Goal: Task Accomplishment & Management: Manage account settings

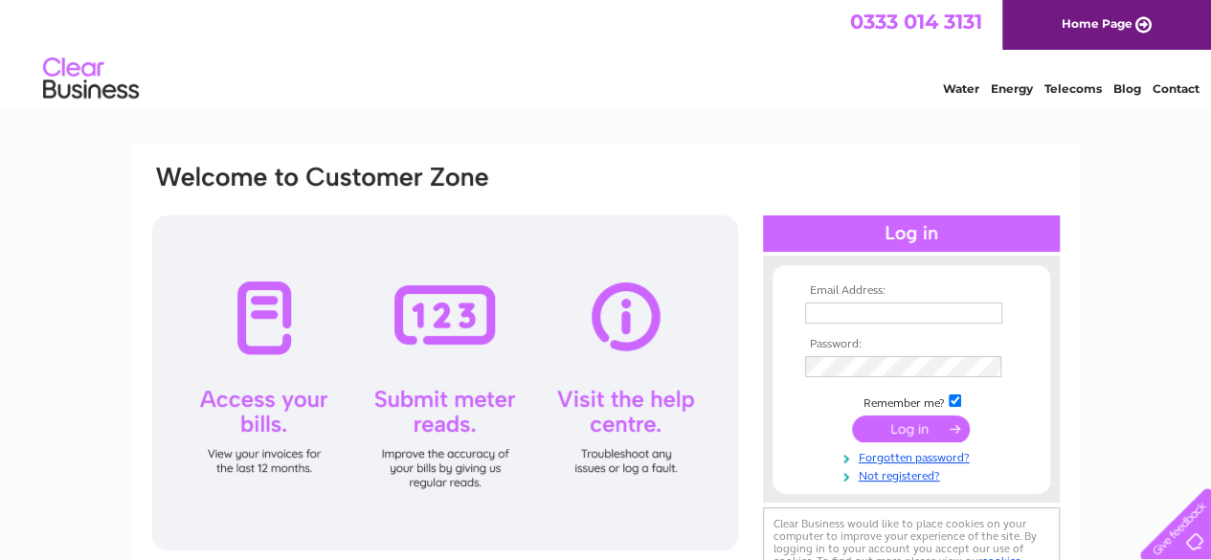
type input "[EMAIL_ADDRESS][DOMAIN_NAME]"
click at [919, 432] on input "submit" at bounding box center [911, 429] width 118 height 27
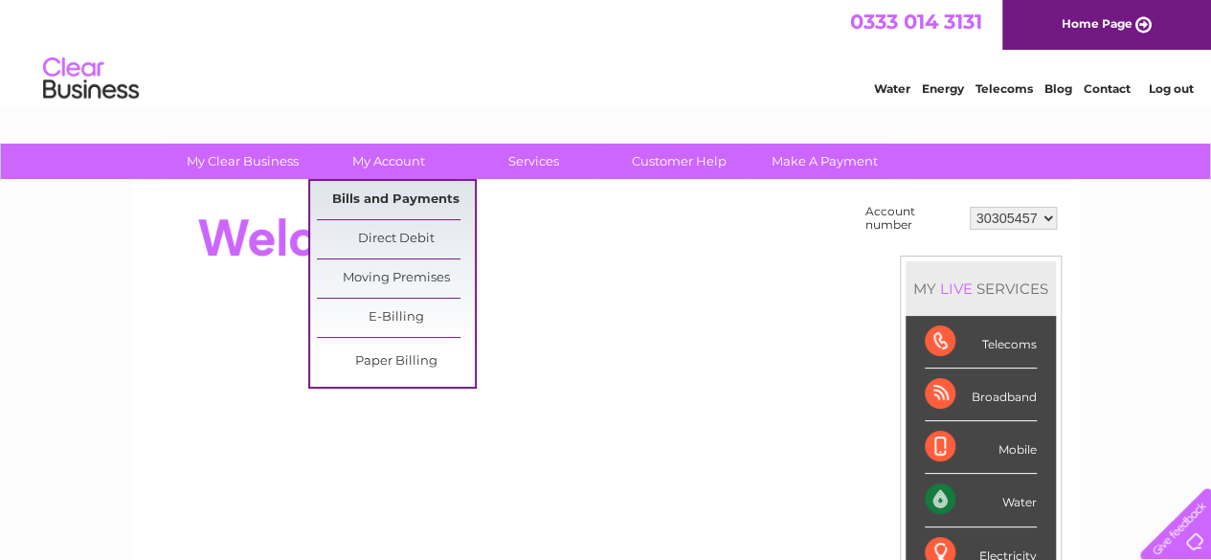
click at [399, 205] on link "Bills and Payments" at bounding box center [396, 200] width 158 height 38
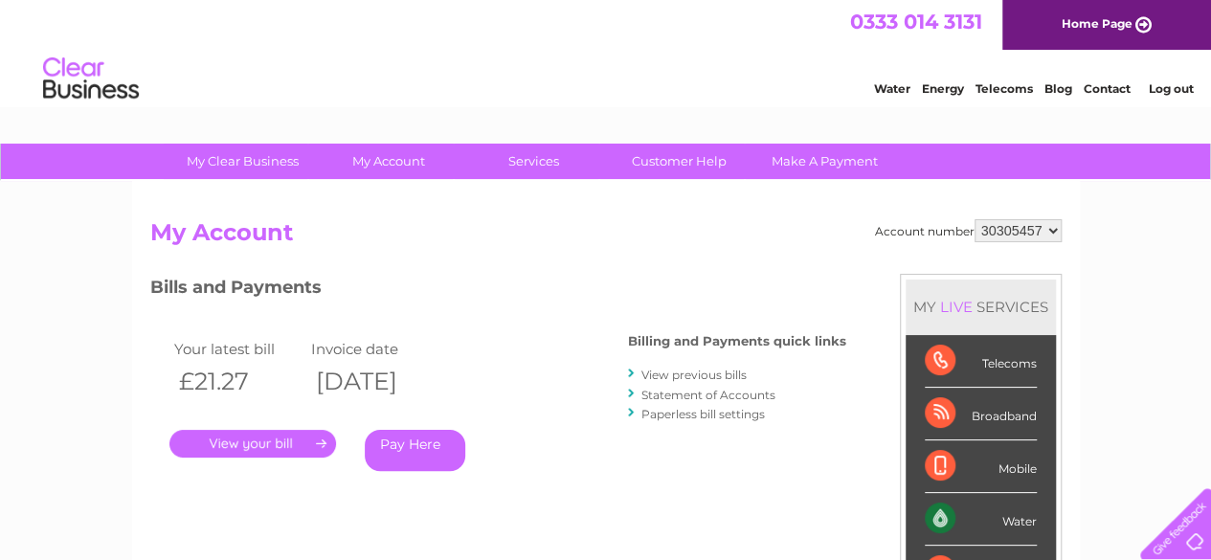
click at [248, 446] on link "." at bounding box center [252, 444] width 167 height 28
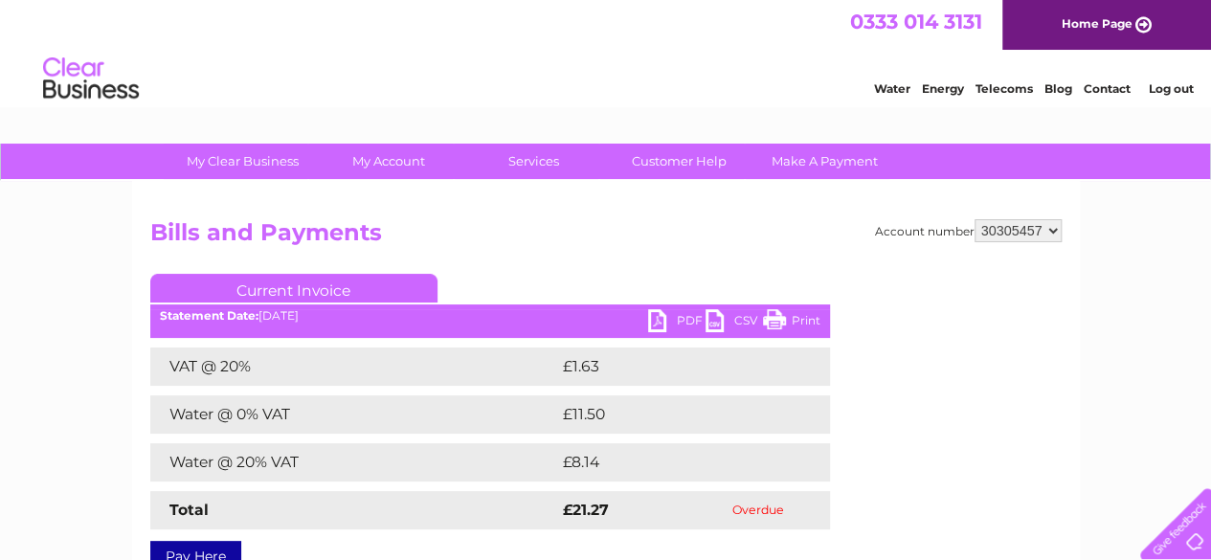
click at [663, 320] on link "PDF" at bounding box center [676, 323] width 57 height 28
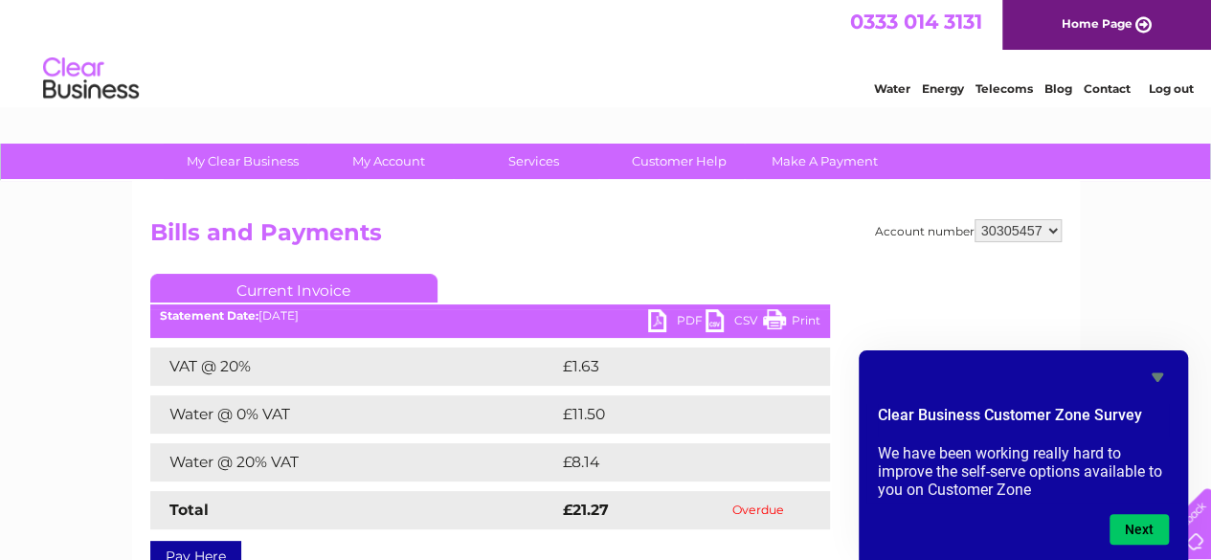
click at [1171, 89] on link "Log out" at bounding box center [1170, 88] width 45 height 14
